Goal: Task Accomplishment & Management: Use online tool/utility

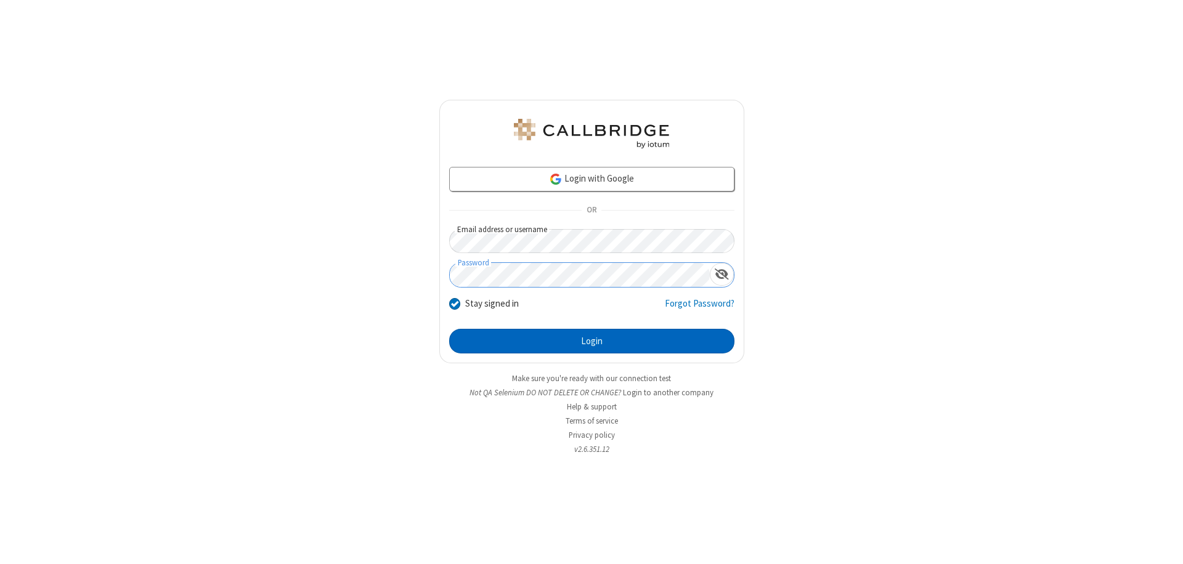
click at [591, 341] on button "Login" at bounding box center [591, 341] width 285 height 25
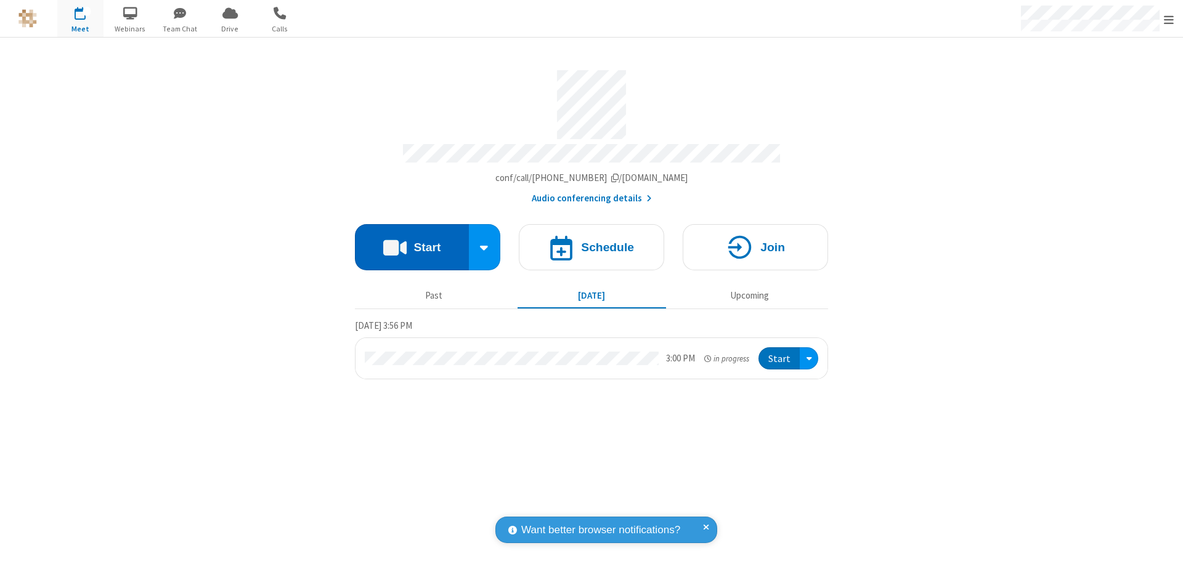
click at [412, 241] on button "Start" at bounding box center [412, 247] width 114 height 46
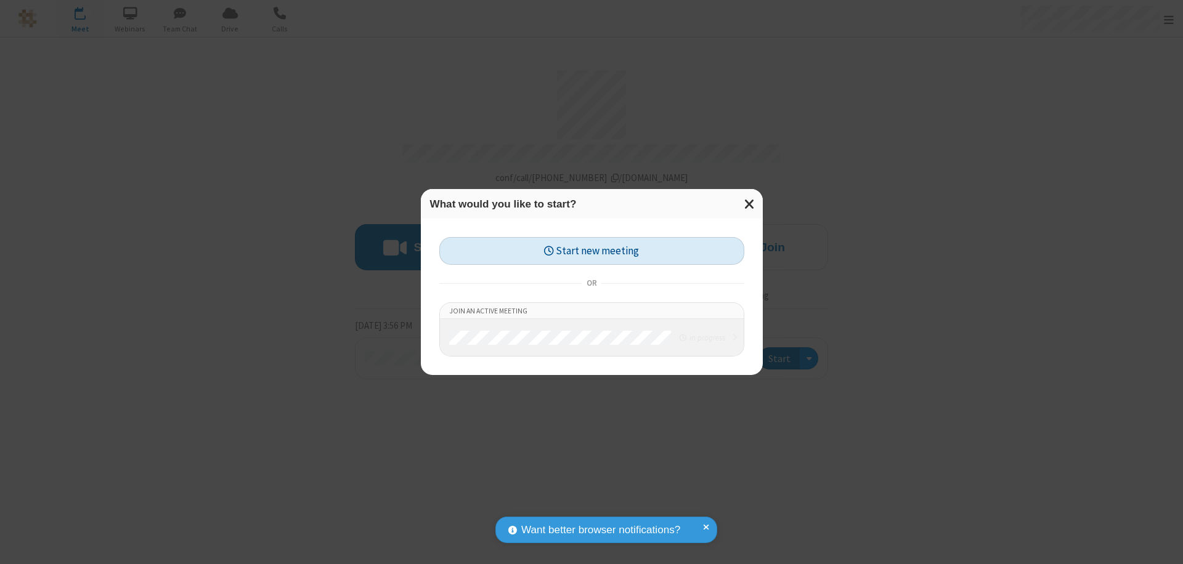
click at [591, 251] on button "Start new meeting" at bounding box center [591, 251] width 305 height 28
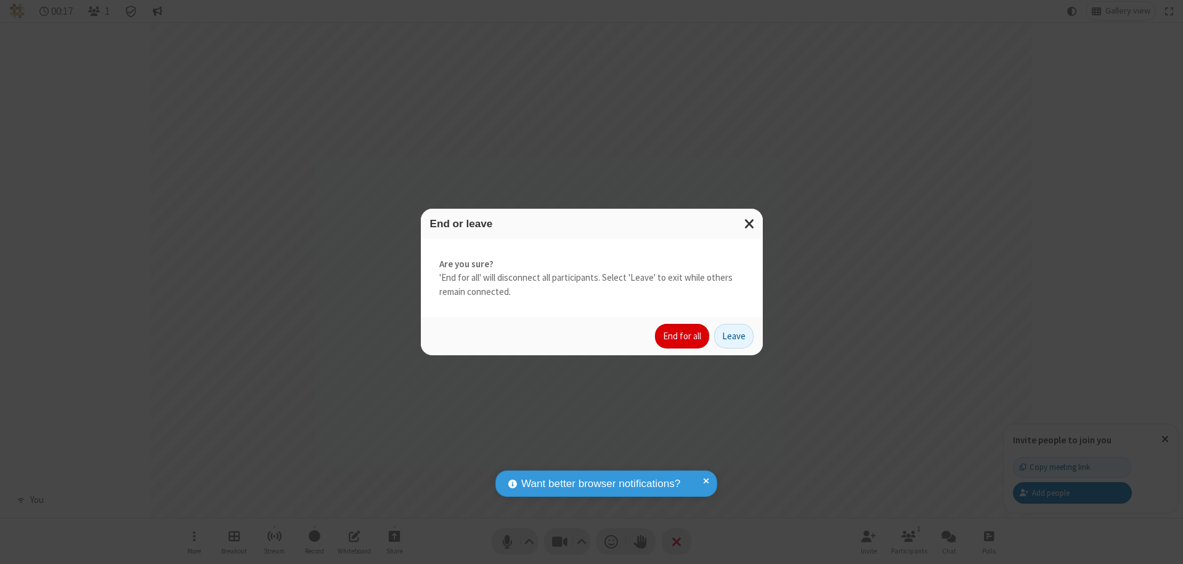
click at [683, 336] on button "End for all" at bounding box center [682, 336] width 54 height 25
